Goal: Use online tool/utility: Use online tool/utility

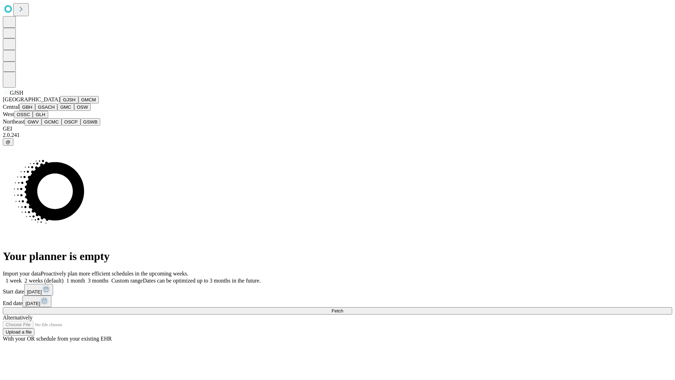
click at [60, 103] on button "GJSH" at bounding box center [69, 99] width 18 height 7
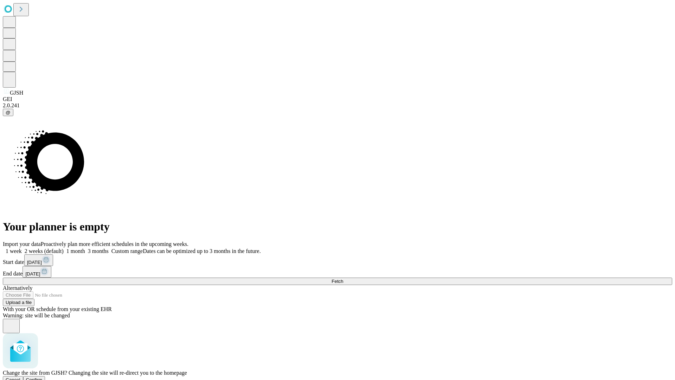
click at [43, 377] on span "Confirm" at bounding box center [34, 379] width 17 height 5
click at [85, 248] on label "1 month" at bounding box center [74, 251] width 21 height 6
click at [343, 278] on span "Fetch" at bounding box center [337, 280] width 12 height 5
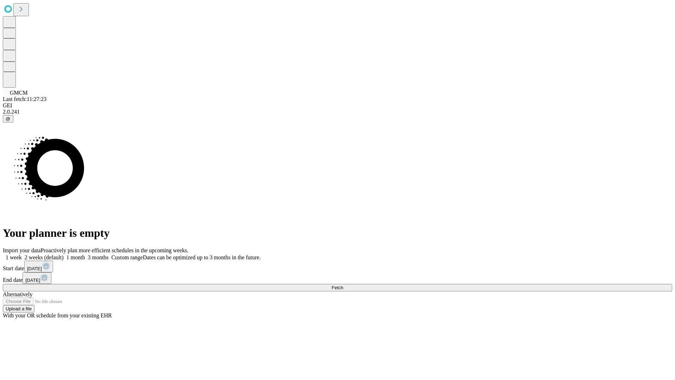
click at [85, 254] on label "1 month" at bounding box center [74, 257] width 21 height 6
click at [343, 285] on span "Fetch" at bounding box center [337, 287] width 12 height 5
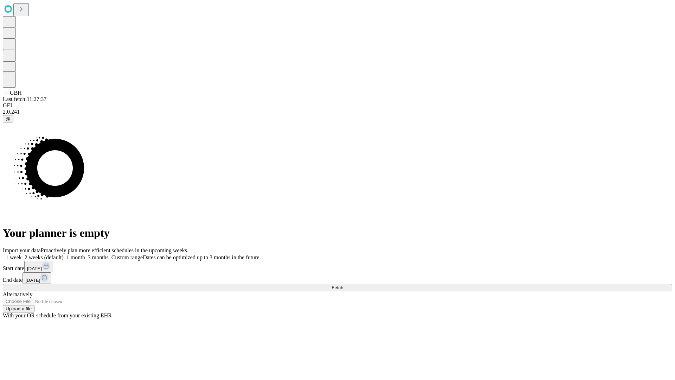
click at [85, 254] on label "1 month" at bounding box center [74, 257] width 21 height 6
click at [343, 285] on span "Fetch" at bounding box center [337, 287] width 12 height 5
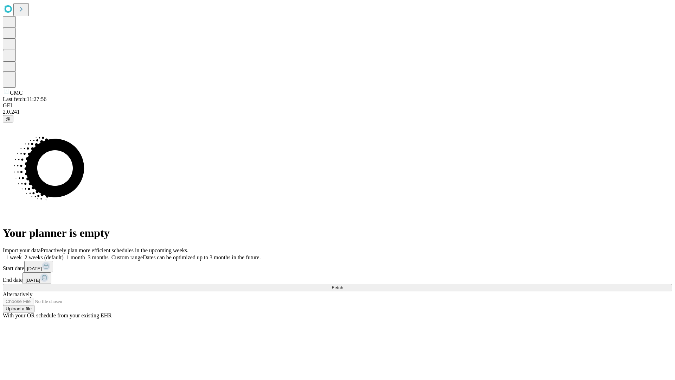
click at [85, 254] on label "1 month" at bounding box center [74, 257] width 21 height 6
click at [343, 285] on span "Fetch" at bounding box center [337, 287] width 12 height 5
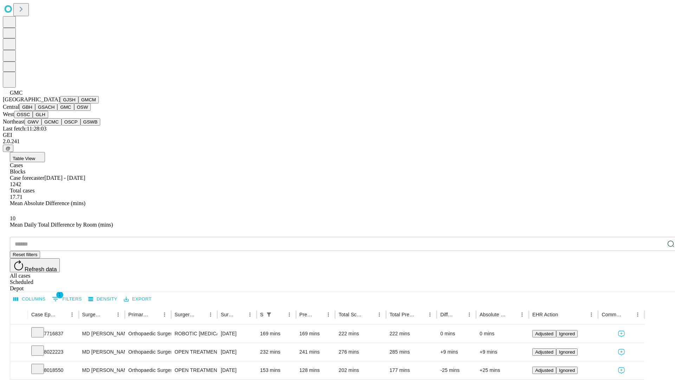
click at [74, 111] on button "OSW" at bounding box center [82, 106] width 17 height 7
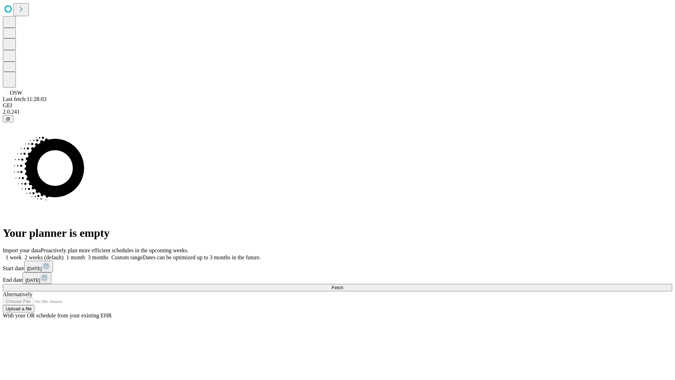
click at [85, 254] on label "1 month" at bounding box center [74, 257] width 21 height 6
click at [343, 285] on span "Fetch" at bounding box center [337, 287] width 12 height 5
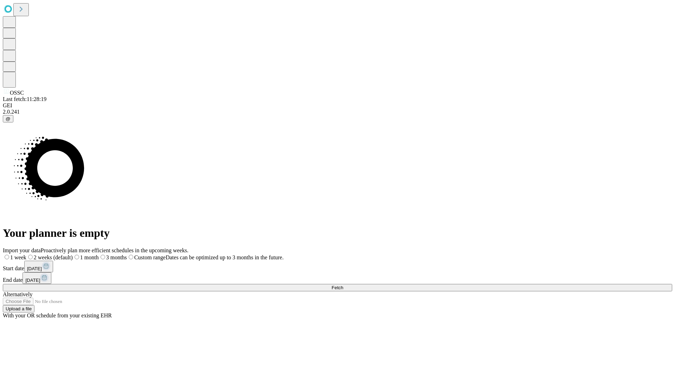
click at [99, 254] on label "1 month" at bounding box center [86, 257] width 26 height 6
click at [343, 285] on span "Fetch" at bounding box center [337, 287] width 12 height 5
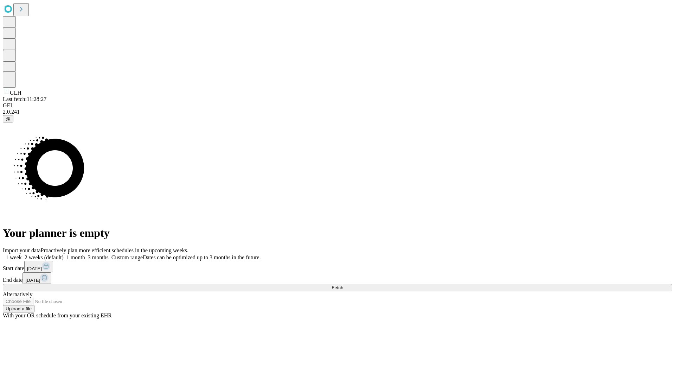
click at [85, 254] on label "1 month" at bounding box center [74, 257] width 21 height 6
click at [343, 285] on span "Fetch" at bounding box center [337, 287] width 12 height 5
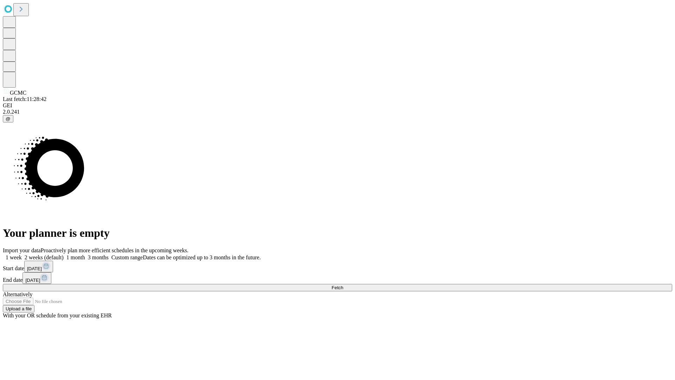
click at [85, 254] on label "1 month" at bounding box center [74, 257] width 21 height 6
click at [343, 285] on span "Fetch" at bounding box center [337, 287] width 12 height 5
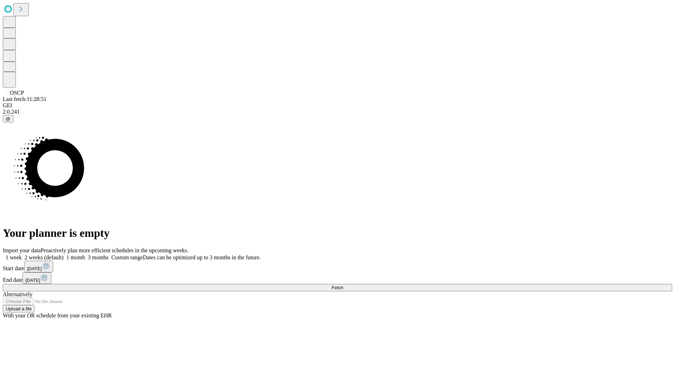
click at [85, 254] on label "1 month" at bounding box center [74, 257] width 21 height 6
click at [343, 285] on span "Fetch" at bounding box center [337, 287] width 12 height 5
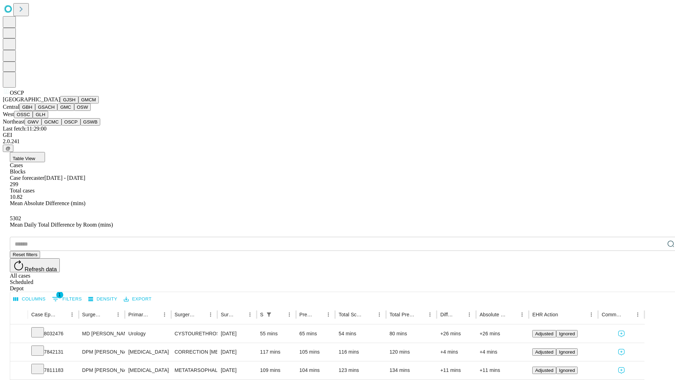
click at [80, 125] on button "GSWB" at bounding box center [90, 121] width 20 height 7
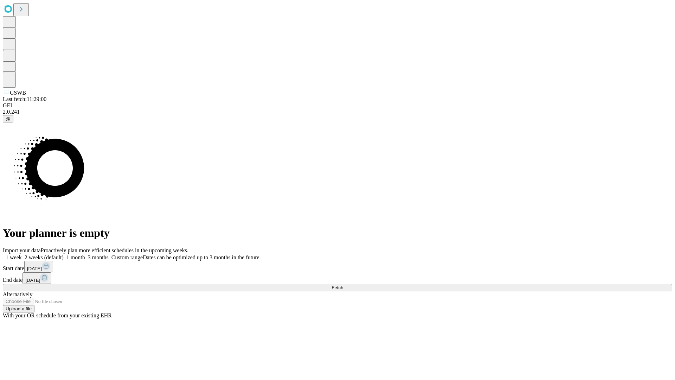
click at [85, 254] on label "1 month" at bounding box center [74, 257] width 21 height 6
click at [343, 285] on span "Fetch" at bounding box center [337, 287] width 12 height 5
